Goal: Information Seeking & Learning: Learn about a topic

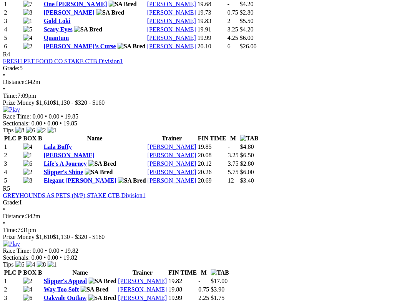
scroll to position [762, 1]
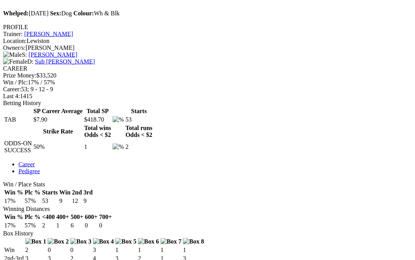
scroll to position [257, 0]
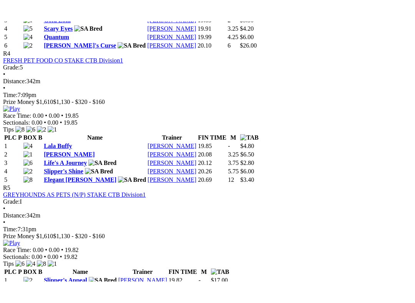
scroll to position [776, 2]
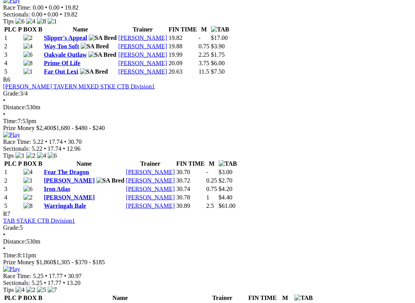
scroll to position [1005, 2]
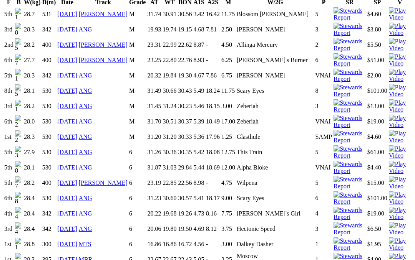
scroll to position [471, 0]
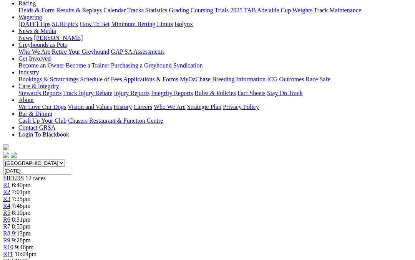
scroll to position [89, 0]
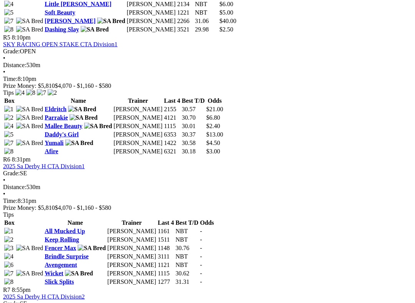
scroll to position [871, 0]
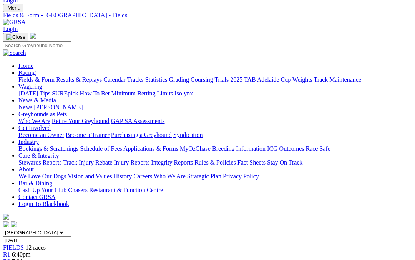
scroll to position [21, 0]
